Goal: Task Accomplishment & Management: Use online tool/utility

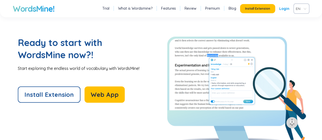
scroll to position [1070, 0]
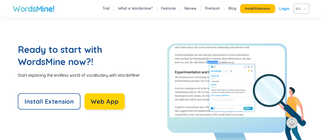
click at [106, 102] on span "Web App" at bounding box center [105, 101] width 28 height 8
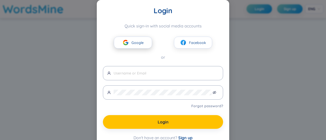
click at [116, 44] on button "Google" at bounding box center [133, 43] width 38 height 12
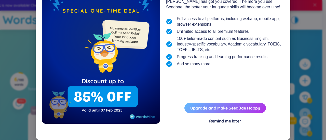
scroll to position [64, 0]
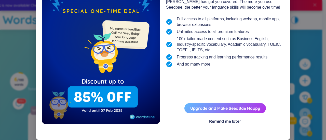
click at [218, 109] on link "Upgrade and Make SeedBae Happy" at bounding box center [225, 108] width 70 height 5
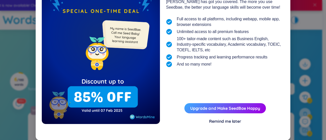
click at [219, 120] on div "Remind me later" at bounding box center [225, 122] width 32 height 6
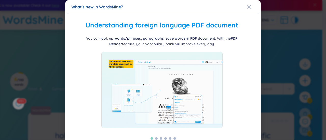
scroll to position [26, 0]
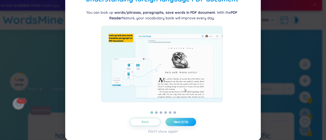
click at [180, 124] on button "Next (1/6)" at bounding box center [180, 122] width 31 height 8
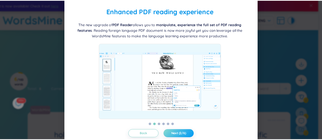
scroll to position [14, 0]
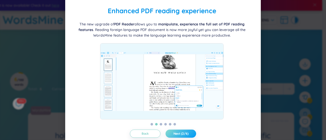
click at [178, 135] on span "Next (2/6)" at bounding box center [180, 134] width 15 height 4
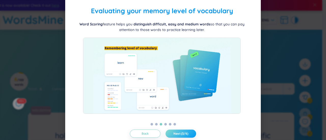
click at [178, 135] on span "Next (3/6)" at bounding box center [180, 134] width 15 height 4
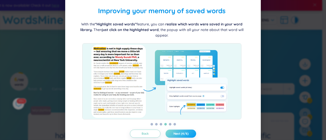
click at [178, 135] on span "Next (4/6)" at bounding box center [180, 134] width 15 height 4
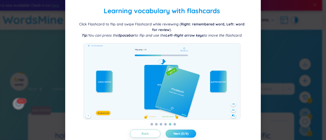
click at [178, 135] on span "Next (5/6)" at bounding box center [180, 134] width 15 height 4
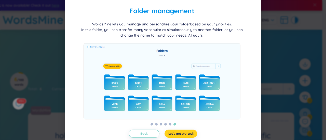
click at [178, 135] on span "Let's get started!" at bounding box center [180, 134] width 25 height 4
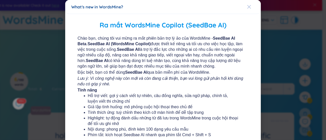
click at [247, 8] on icon "Close" at bounding box center [249, 7] width 4 height 4
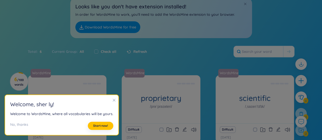
scroll to position [39, 0]
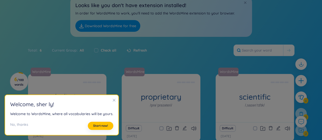
click at [112, 102] on icon "close" at bounding box center [114, 100] width 4 height 4
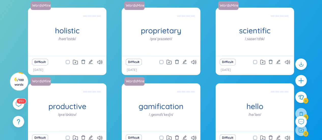
scroll to position [110, 0]
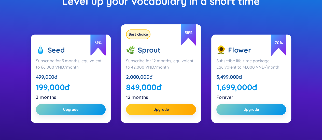
scroll to position [86, 0]
